Goal: Task Accomplishment & Management: Manage account settings

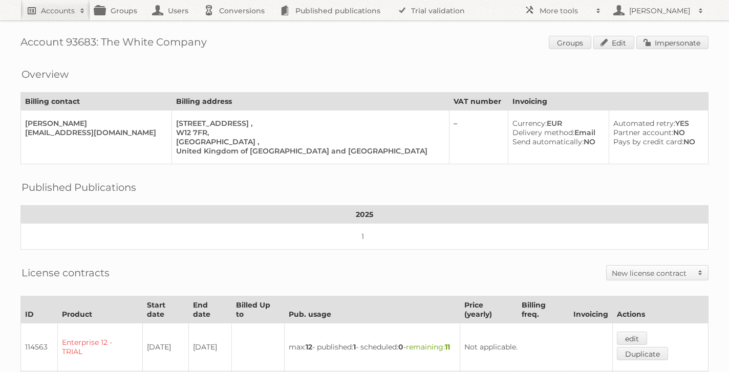
click at [75, 13] on span at bounding box center [82, 11] width 15 height 10
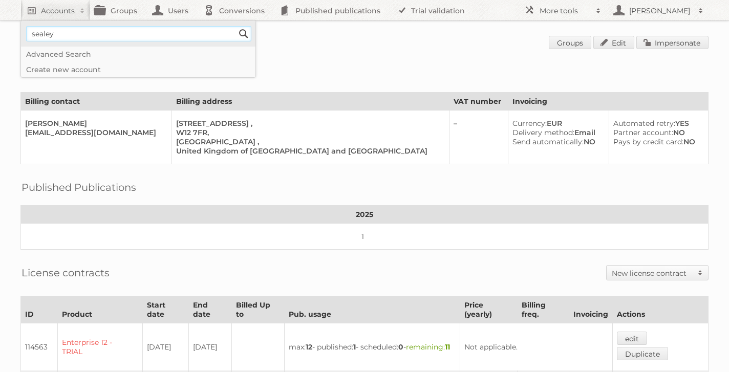
type input"] "sealey"
click at [236, 26] on input "Search" at bounding box center [243, 33] width 15 height 15
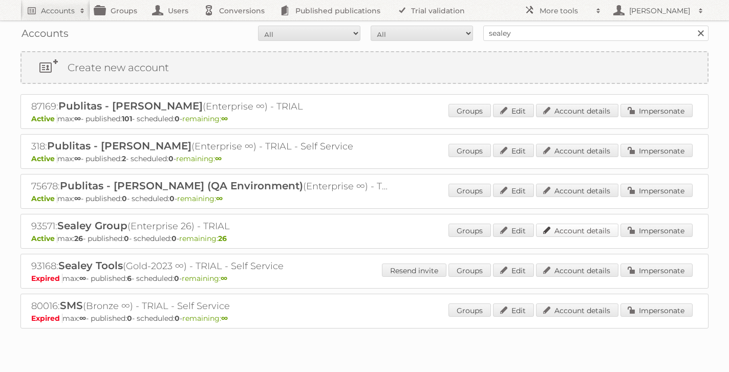
click at [597, 232] on link "Account details" at bounding box center [577, 230] width 82 height 13
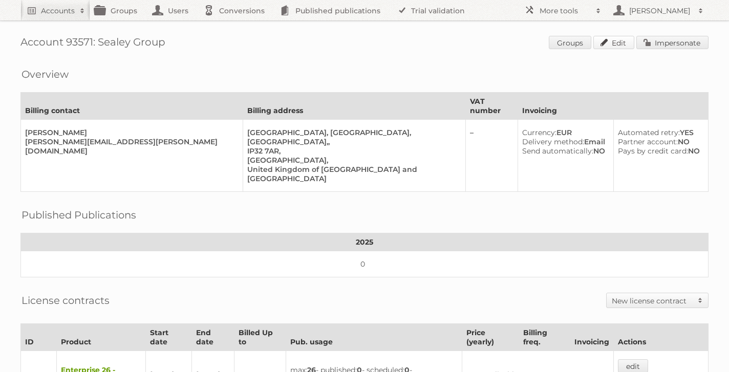
click at [612, 42] on link "Edit" at bounding box center [614, 42] width 41 height 13
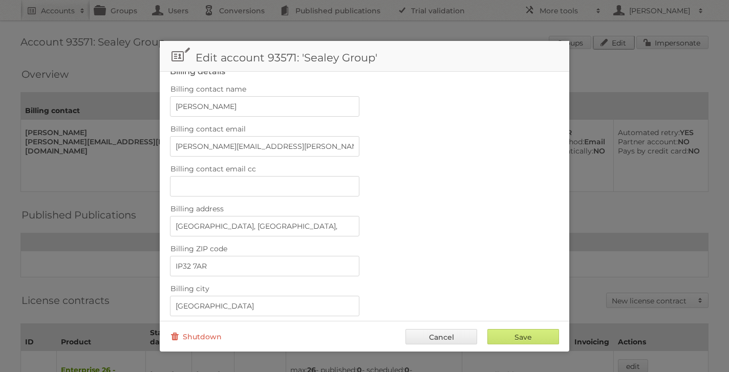
scroll to position [212, 0]
click at [254, 178] on input "Billing contact email cc" at bounding box center [265, 184] width 190 height 20
paste input "accountspurchaseledger@sealey.co.uk."
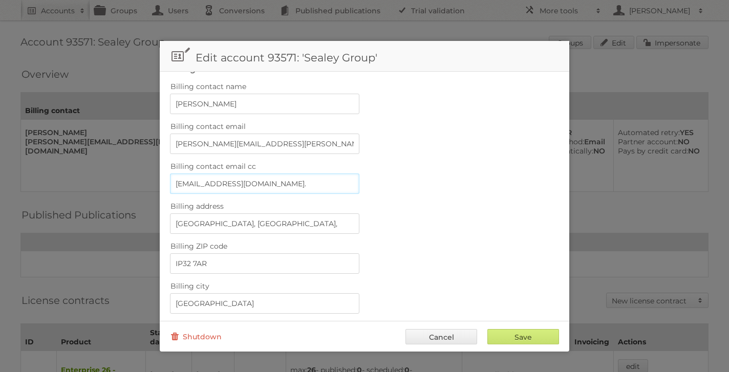
type input "accountspurchaseledger@sealey.co.uk."
click at [462, 185] on div "Billing contact email cc accountspurchaseledger@sealey.co.uk." at bounding box center [364, 176] width 389 height 35
drag, startPoint x: 320, startPoint y: 180, endPoint x: 180, endPoint y: 186, distance: 139.4
click at [180, 186] on input "[EMAIL_ADDRESS][DOMAIN_NAME]." at bounding box center [265, 184] width 190 height 20
click at [270, 139] on input "m.grant@sealey.co.uk" at bounding box center [265, 144] width 190 height 20
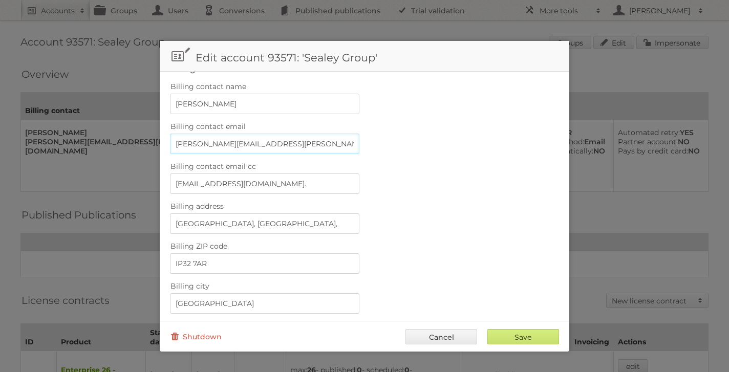
paste input "[EMAIL_ADDRESS][DOMAIN_NAME]."
drag, startPoint x: 177, startPoint y: 142, endPoint x: 252, endPoint y: 141, distance: 74.8
click at [252, 141] on input "m.grant@sealey.co.ukaccountspurchaseledger@sealey.co.uk." at bounding box center [265, 144] width 190 height 20
type input "[EMAIL_ADDRESS][DOMAIN_NAME]."
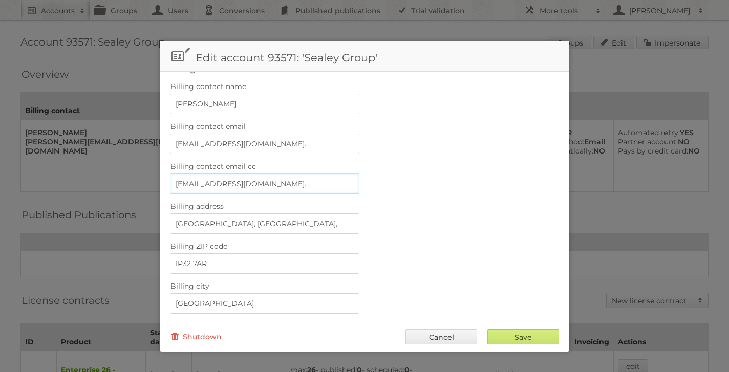
drag, startPoint x: 327, startPoint y: 178, endPoint x: 114, endPoint y: 178, distance: 213.1
click at [114, 178] on body "Accounts Search Advanced Search Create new account Groups Users Conversions Pub…" at bounding box center [364, 186] width 729 height 372
paste input "m.grant@sealey.co.uk"
type input "m.grant@sealey.co.uk"
click at [176, 139] on input "[EMAIL_ADDRESS][DOMAIN_NAME]." at bounding box center [265, 144] width 190 height 20
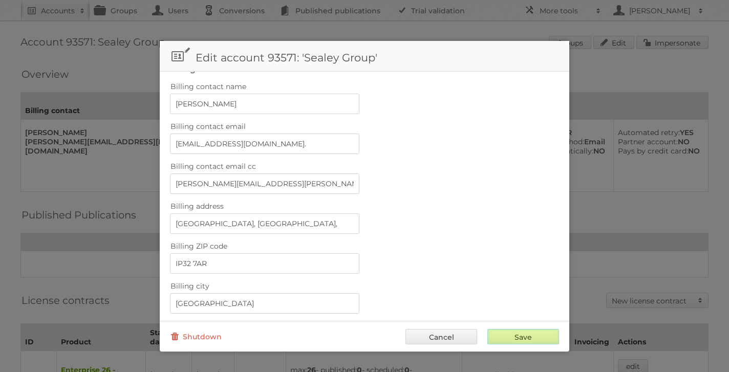
click at [524, 337] on input "Save" at bounding box center [524, 336] width 72 height 15
type input "..."
